Goal: Information Seeking & Learning: Learn about a topic

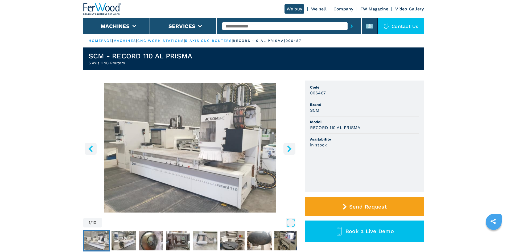
click at [264, 23] on input "text" at bounding box center [284, 26] width 125 height 8
paste input "******"
type input "******"
click at [350, 28] on button "submit-button" at bounding box center [352, 26] width 8 height 12
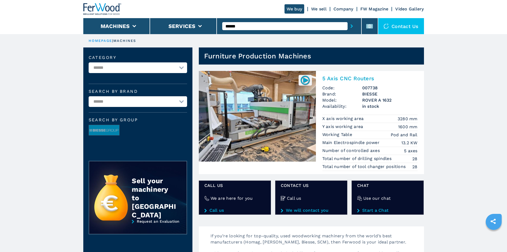
click at [348, 80] on h2 "5 Axis CNC Routers" at bounding box center [369, 78] width 95 height 6
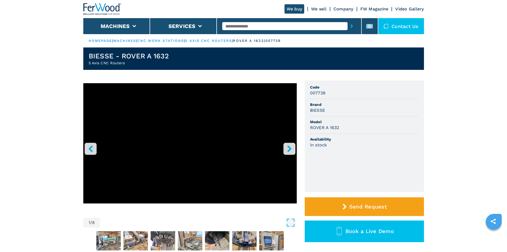
click at [52, 23] on header "We buy We sell Company FW Magazine Video Gallery Machines Services Contact us" at bounding box center [253, 17] width 507 height 34
click at [229, 26] on input "text" at bounding box center [284, 26] width 125 height 8
paste input "******"
type input "******"
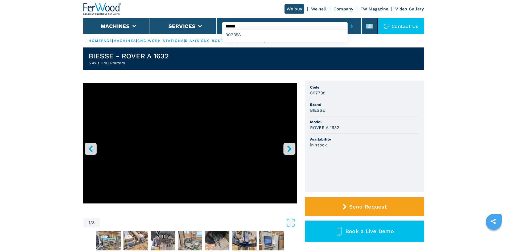
click at [351, 27] on icon "submit-button" at bounding box center [352, 26] width 2 height 4
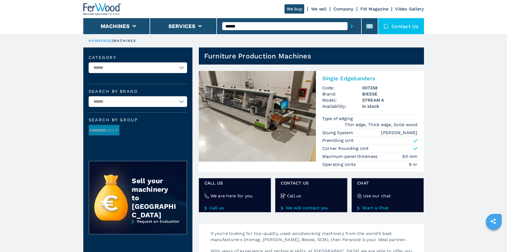
click at [342, 77] on h2 "Single Edgebanders" at bounding box center [369, 78] width 95 height 6
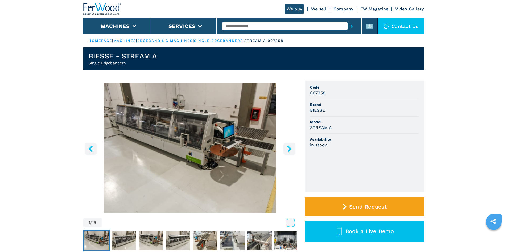
click at [314, 93] on h3 "007358" at bounding box center [318, 93] width 16 height 6
copy h3 "007358"
click at [368, 112] on div "BIESSE" at bounding box center [364, 110] width 109 height 6
drag, startPoint x: 310, startPoint y: 111, endPoint x: 333, endPoint y: 111, distance: 23.4
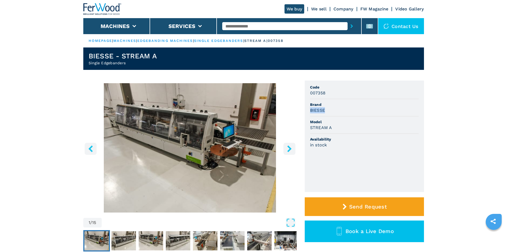
click at [333, 111] on div "BIESSE" at bounding box center [364, 110] width 109 height 6
copy h3 "BIESSE"
click at [352, 107] on div "BIESSE" at bounding box center [364, 110] width 109 height 6
drag, startPoint x: 332, startPoint y: 127, endPoint x: 319, endPoint y: 131, distance: 13.3
click at [308, 131] on ul "Code 007358 Brand BIESSE Model STREAM A Availability in stock" at bounding box center [364, 135] width 119 height 111
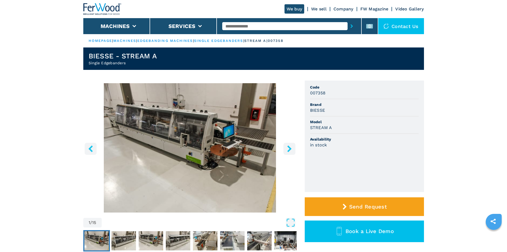
click at [352, 136] on li "Availability in stock" at bounding box center [364, 142] width 109 height 17
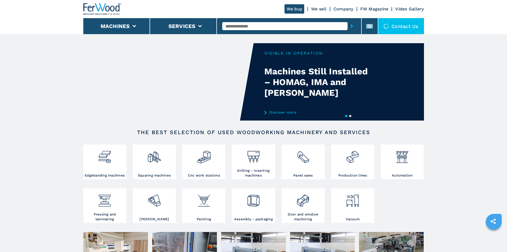
click at [239, 26] on input "text" at bounding box center [284, 26] width 125 height 8
drag, startPoint x: 239, startPoint y: 26, endPoint x: 230, endPoint y: 25, distance: 9.1
click at [230, 25] on input "text" at bounding box center [284, 26] width 125 height 8
paste input "******"
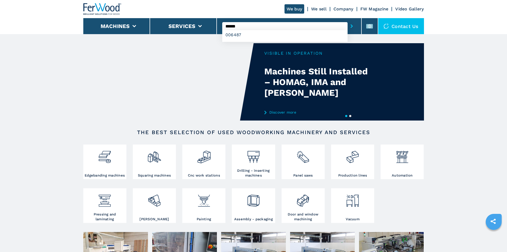
type input "******"
click at [348, 26] on button "submit-button" at bounding box center [352, 26] width 8 height 12
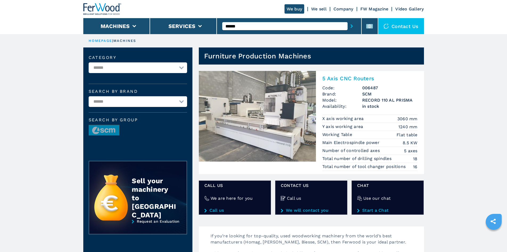
click at [351, 76] on h2 "5 Axis CNC Routers" at bounding box center [369, 78] width 95 height 6
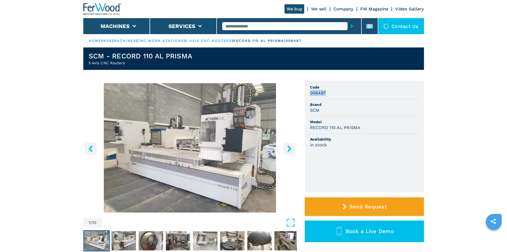
drag, startPoint x: 310, startPoint y: 93, endPoint x: 330, endPoint y: 93, distance: 19.7
click at [330, 93] on div "006487" at bounding box center [364, 93] width 109 height 6
copy h3 "006487"
drag, startPoint x: 332, startPoint y: 116, endPoint x: 311, endPoint y: 108, distance: 22.8
click at [332, 116] on li "Model RECORD 110 AL PRISMA" at bounding box center [364, 124] width 109 height 17
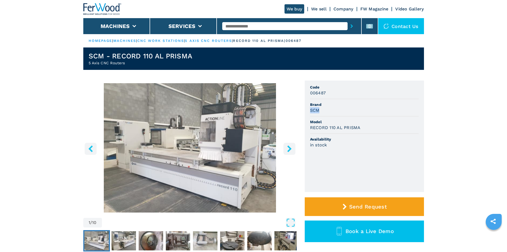
drag, startPoint x: 319, startPoint y: 109, endPoint x: 307, endPoint y: 113, distance: 13.4
click at [307, 113] on ul "Code 006487 Brand SCM Model RECORD 110 AL PRISMA Availability in stock" at bounding box center [364, 135] width 119 height 111
copy h3 "SCM"
click at [351, 102] on span "Brand" at bounding box center [364, 104] width 109 height 5
drag, startPoint x: 310, startPoint y: 126, endPoint x: 363, endPoint y: 128, distance: 52.8
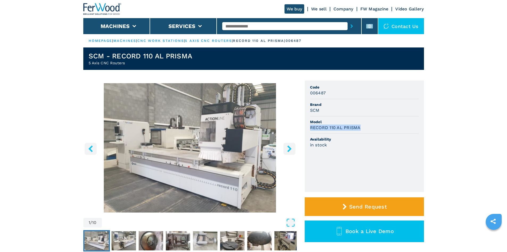
click at [363, 128] on div "RECORD 110 AL PRISMA" at bounding box center [364, 127] width 109 height 6
copy h3 "RECORD 110 AL PRISMA"
click at [381, 121] on span "Model" at bounding box center [364, 121] width 109 height 5
click at [396, 118] on li "Model RECORD 110 AL PRISMA" at bounding box center [364, 124] width 109 height 17
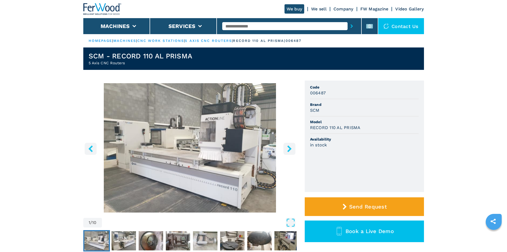
drag, startPoint x: 271, startPoint y: 25, endPoint x: 268, endPoint y: 26, distance: 2.8
click at [271, 26] on input "text" at bounding box center [284, 26] width 125 height 8
paste input "******"
type input "******"
click at [350, 28] on button "submit-button" at bounding box center [352, 26] width 8 height 12
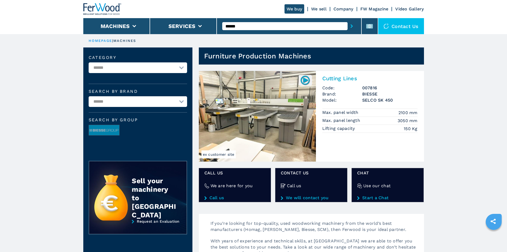
click at [344, 76] on h2 "Cutting Lines" at bounding box center [369, 78] width 95 height 6
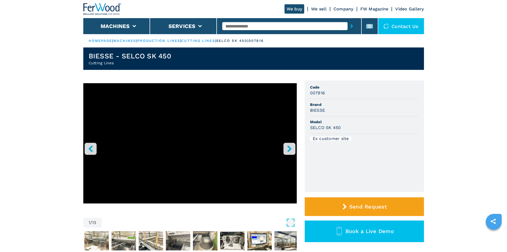
click at [318, 91] on h3 "007816" at bounding box center [317, 93] width 15 height 6
copy h3 "007816"
drag, startPoint x: 335, startPoint y: 109, endPoint x: 330, endPoint y: 111, distance: 5.7
click at [335, 109] on div "BIESSE" at bounding box center [364, 110] width 109 height 6
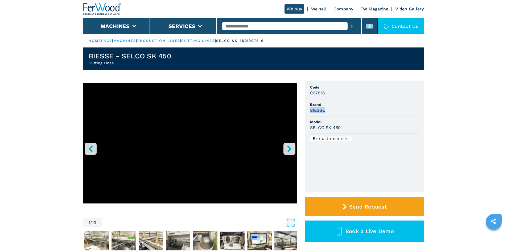
drag, startPoint x: 326, startPoint y: 111, endPoint x: 306, endPoint y: 114, distance: 20.3
click at [306, 114] on ul "Code 007816 Brand BIESSE Model SELCO SK 450 Ex customer site" at bounding box center [364, 135] width 119 height 111
copy h3 "BIESSE"
click at [334, 113] on div "BIESSE" at bounding box center [364, 110] width 109 height 6
click at [345, 114] on li "Brand BIESSE" at bounding box center [364, 107] width 109 height 17
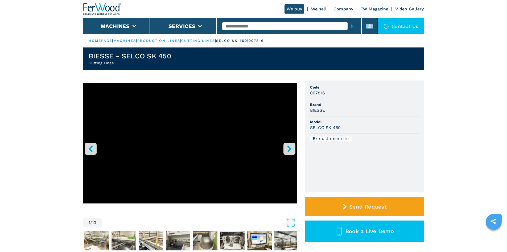
click at [353, 127] on div "SELCO SK 450" at bounding box center [364, 127] width 109 height 6
drag, startPoint x: 310, startPoint y: 128, endPoint x: 352, endPoint y: 129, distance: 41.5
click at [352, 129] on div "SELCO SK 450" at bounding box center [364, 127] width 109 height 6
copy h3 "SELCO SK 450"
click at [357, 121] on span "Model" at bounding box center [364, 121] width 109 height 5
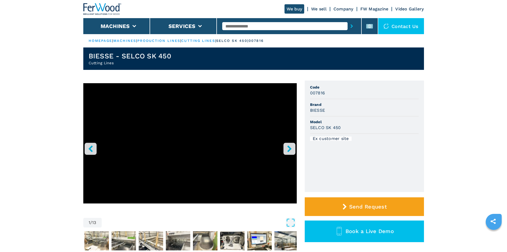
click at [242, 23] on input "text" at bounding box center [284, 26] width 125 height 8
paste input "******"
type input "******"
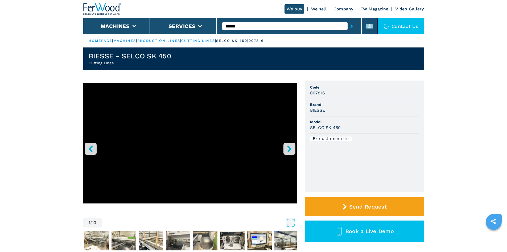
click at [351, 26] on icon "submit-button" at bounding box center [352, 26] width 2 height 4
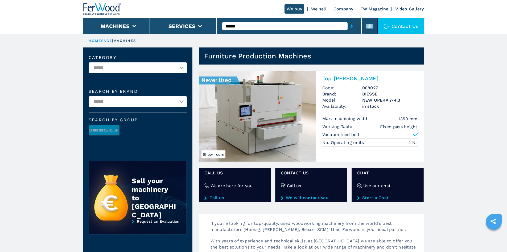
click at [328, 80] on h2 "Top Sanders" at bounding box center [369, 78] width 95 height 6
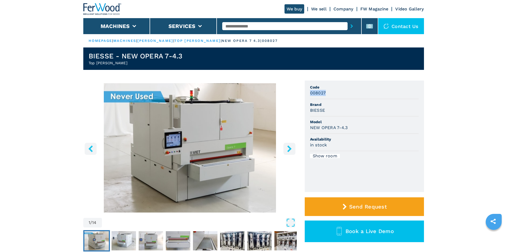
drag, startPoint x: 326, startPoint y: 91, endPoint x: 310, endPoint y: 93, distance: 15.6
click at [307, 93] on ul "Code 008027 Brand BIESSE Model NEW OPERA 7-4.3 Availability in stock Show room" at bounding box center [364, 135] width 119 height 111
copy h3 "008027"
click at [351, 105] on span "Brand" at bounding box center [364, 104] width 109 height 5
drag, startPoint x: 326, startPoint y: 110, endPoint x: 304, endPoint y: 111, distance: 22.1
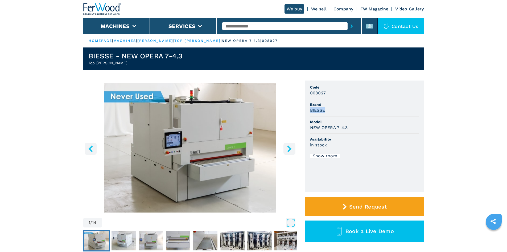
click at [304, 111] on div "1 / 14 Unit Measure ****** ******** Code 008027 Brand BIESSE Model NEW OPERA 7-…" at bounding box center [253, 173] width 341 height 187
copy h3 "BIESSE"
click at [342, 110] on div "BIESSE" at bounding box center [364, 110] width 109 height 6
drag, startPoint x: 349, startPoint y: 127, endPoint x: 307, endPoint y: 131, distance: 42.2
click at [307, 131] on ul "Code 008027 Brand BIESSE Model NEW OPERA 7-4.3 Availability in stock Show room" at bounding box center [364, 135] width 119 height 111
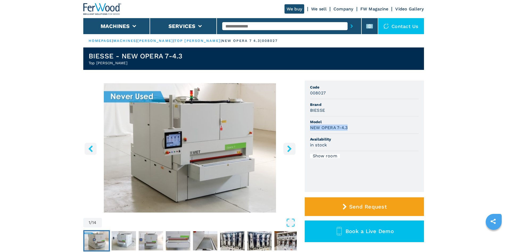
copy h3 "NEW OPERA 7-4.3"
click at [378, 111] on div "BIESSE" at bounding box center [364, 110] width 109 height 6
click at [403, 111] on div "BIESSE" at bounding box center [364, 110] width 109 height 6
click at [244, 27] on input "text" at bounding box center [284, 26] width 125 height 8
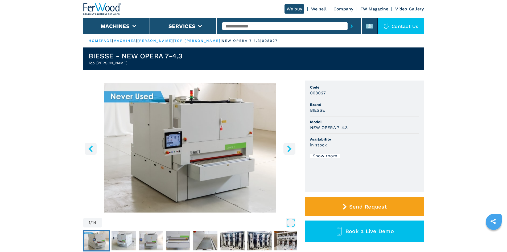
paste input "******"
type input "******"
click at [351, 25] on icon "submit-button" at bounding box center [352, 26] width 2 height 4
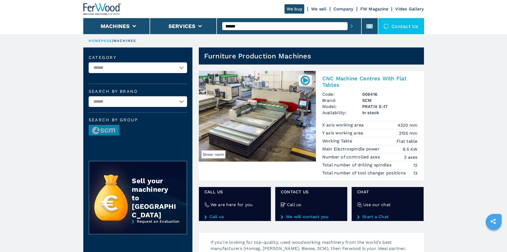
click at [332, 78] on h2 "CNC Machine Centres With Flat Tables" at bounding box center [369, 81] width 95 height 13
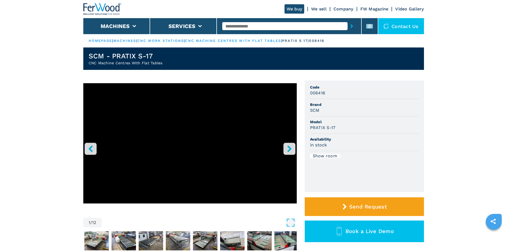
click at [320, 92] on h3 "006416" at bounding box center [317, 93] width 15 height 6
click at [331, 90] on div "006416" at bounding box center [364, 93] width 109 height 6
click at [320, 92] on h3 "006416" at bounding box center [317, 93] width 15 height 6
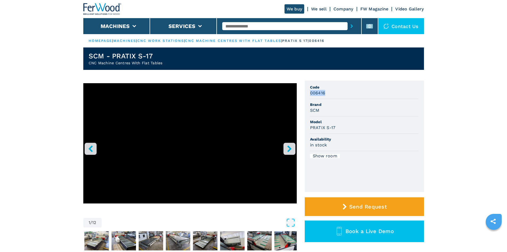
copy h3 "006416"
click at [341, 99] on li "Code 006416" at bounding box center [364, 90] width 109 height 17
drag, startPoint x: 320, startPoint y: 109, endPoint x: 310, endPoint y: 112, distance: 10.4
click at [310, 112] on ul "Code 006416 Brand SCM Model PRATIX S-17 Availability in stock Show room" at bounding box center [364, 135] width 119 height 111
click at [344, 120] on span "Model" at bounding box center [364, 121] width 109 height 5
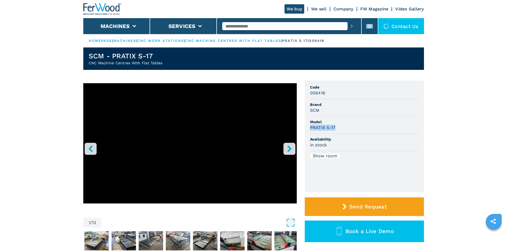
drag, startPoint x: 310, startPoint y: 126, endPoint x: 336, endPoint y: 127, distance: 26.6
click at [336, 127] on ul "Code 006416 Brand SCM Model PRATIX S-17 Availability in stock Show room" at bounding box center [364, 135] width 119 height 111
click at [360, 127] on div "PRATIX S-17" at bounding box center [364, 127] width 109 height 6
click at [257, 27] on input "text" at bounding box center [284, 26] width 125 height 8
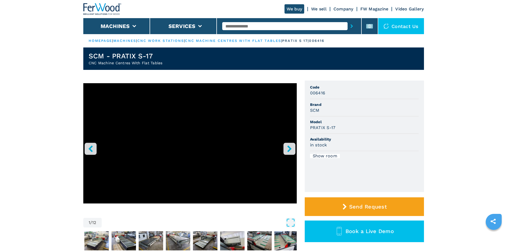
paste input "******"
type input "******"
click at [351, 27] on icon "submit-button" at bounding box center [352, 26] width 2 height 4
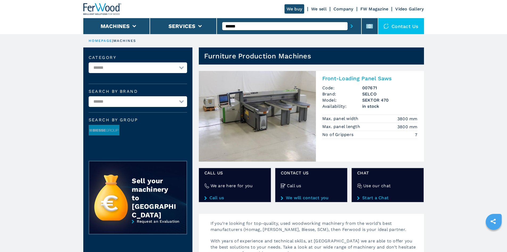
click at [347, 77] on h2 "Front-Loading Panel Saws" at bounding box center [369, 78] width 95 height 6
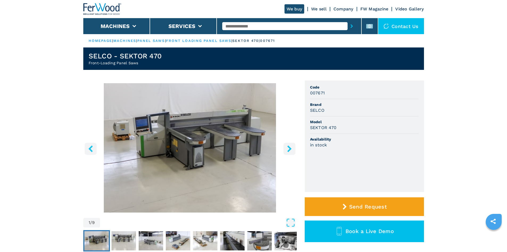
click at [317, 92] on h3 "007671" at bounding box center [317, 93] width 15 height 6
click at [348, 90] on div "007671" at bounding box center [364, 93] width 109 height 6
drag, startPoint x: 327, startPoint y: 110, endPoint x: 321, endPoint y: 111, distance: 6.1
click at [308, 112] on ul "Code 007671 Brand SELCO Model SEKTOR 470 Availability in stock" at bounding box center [364, 135] width 119 height 111
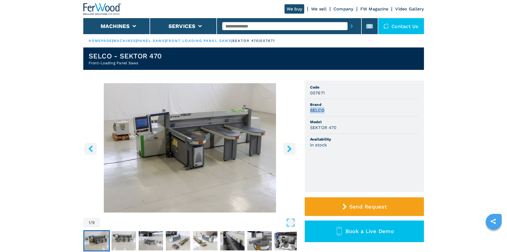
click at [341, 113] on li "Brand SELCO" at bounding box center [364, 107] width 109 height 17
drag, startPoint x: 324, startPoint y: 127, endPoint x: 301, endPoint y: 132, distance: 24.2
click at [301, 132] on div "1 / 9 Unit Measure ****** ******** Code 007671 Brand SELCO Model SEKTOR 470 Ava…" at bounding box center [253, 173] width 341 height 187
drag, startPoint x: 369, startPoint y: 115, endPoint x: 365, endPoint y: 113, distance: 4.6
click at [369, 115] on li "Brand SELCO" at bounding box center [364, 107] width 109 height 17
